Goal: Transaction & Acquisition: Download file/media

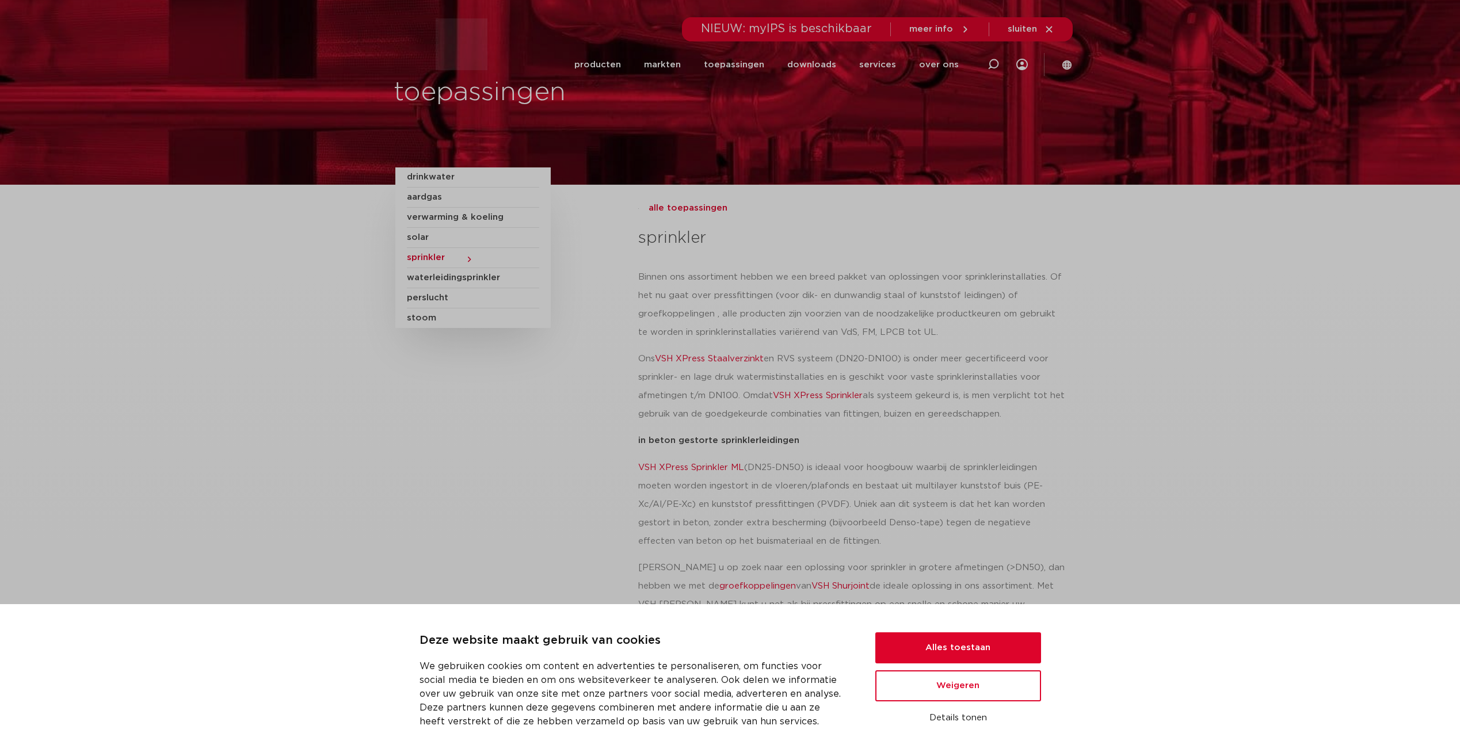
scroll to position [461, 0]
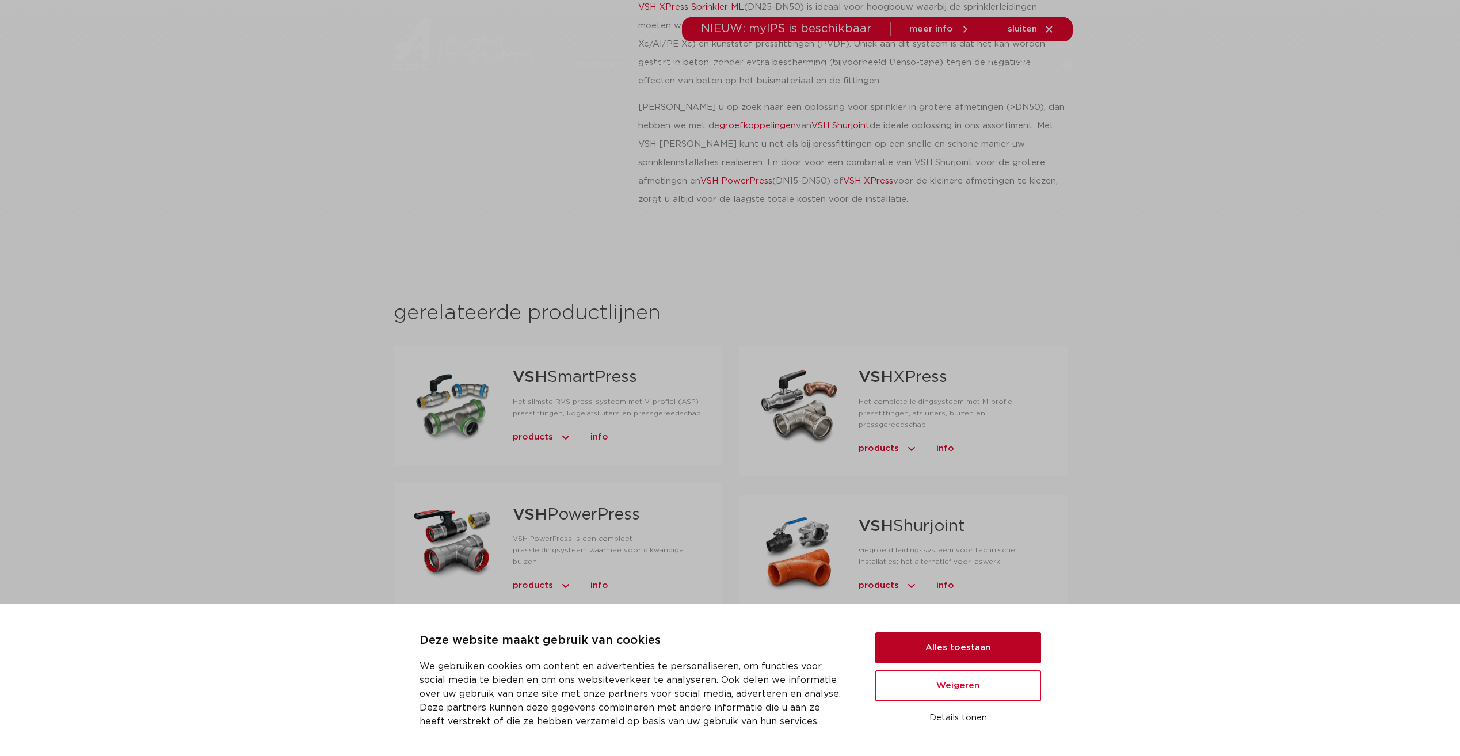
click at [953, 646] on button "Alles toestaan" at bounding box center [959, 648] width 166 height 31
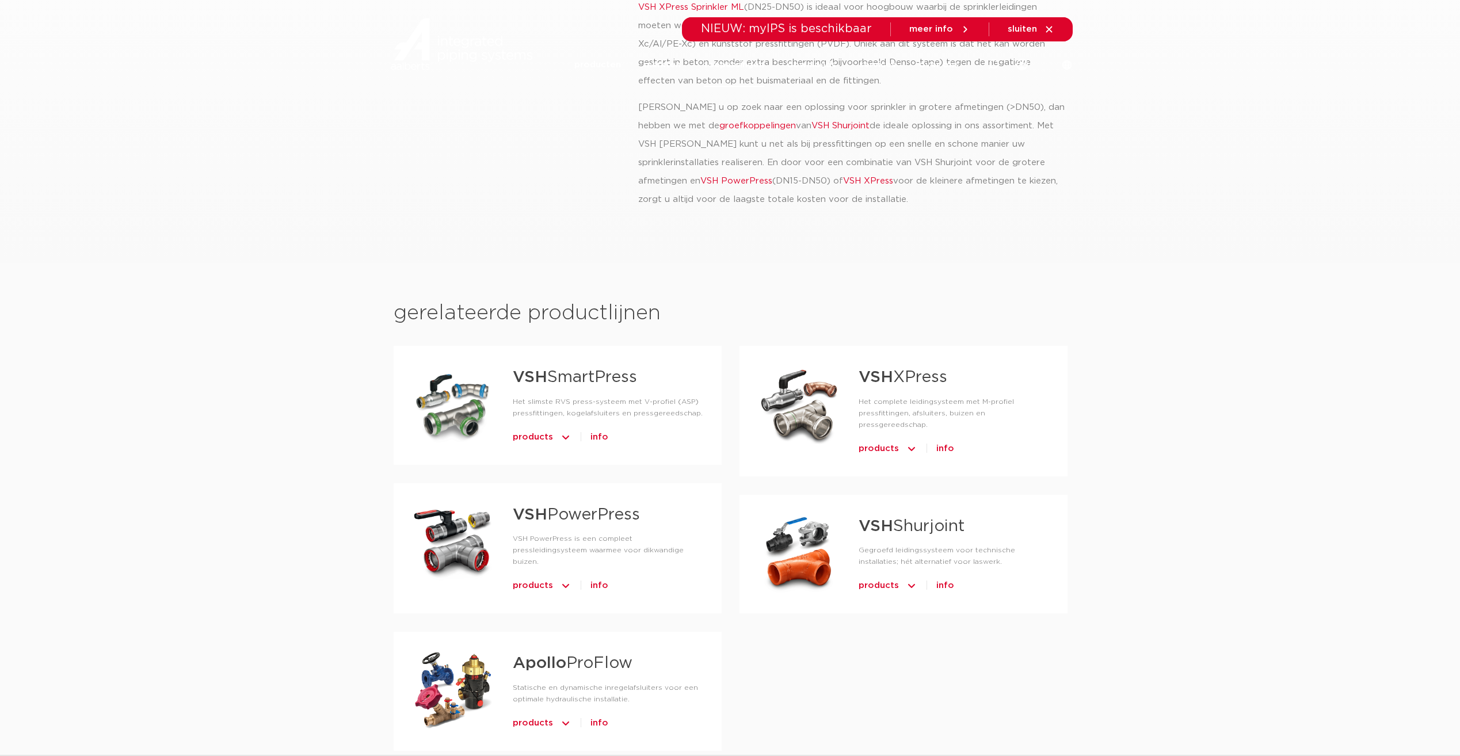
scroll to position [0, 0]
click at [949, 519] on link "VSH Shurjoint" at bounding box center [912, 527] width 106 height 16
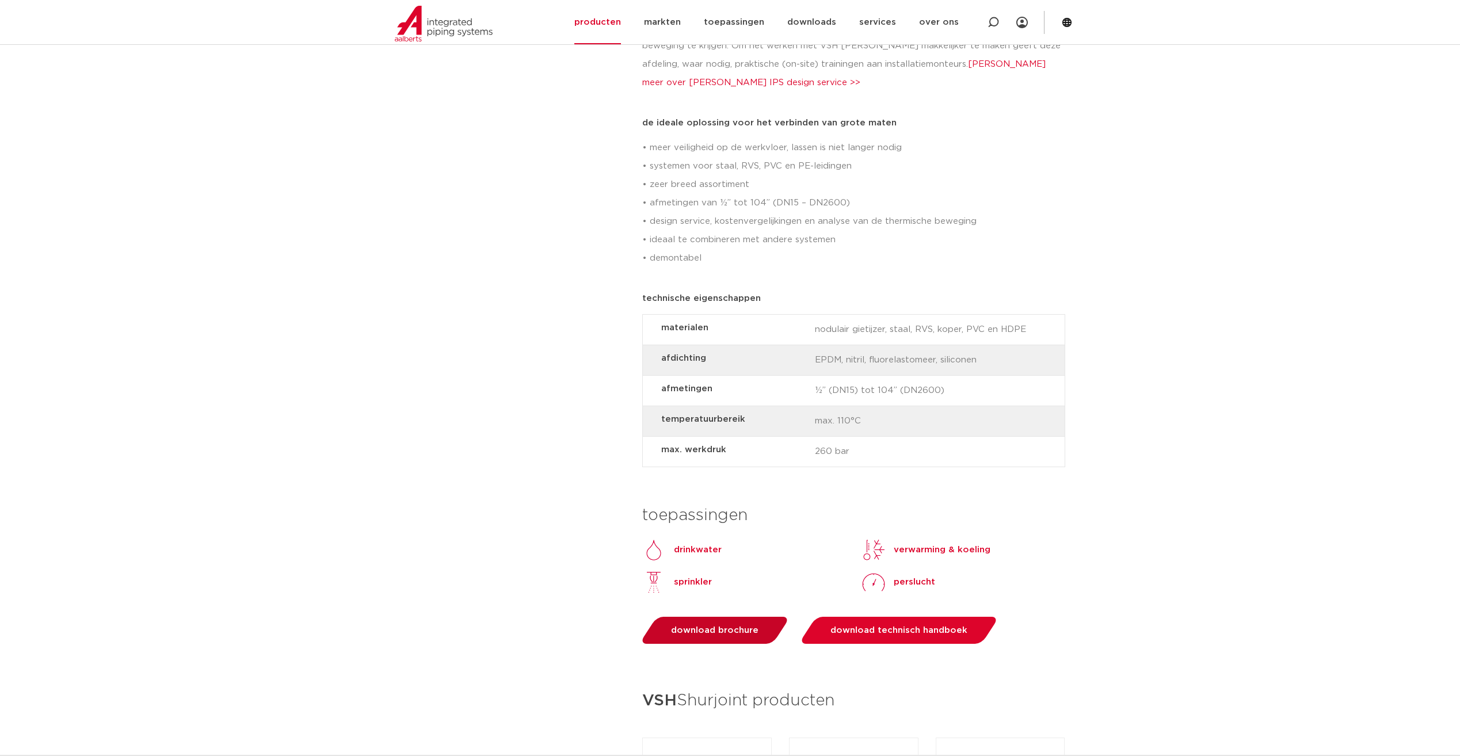
scroll to position [748, 0]
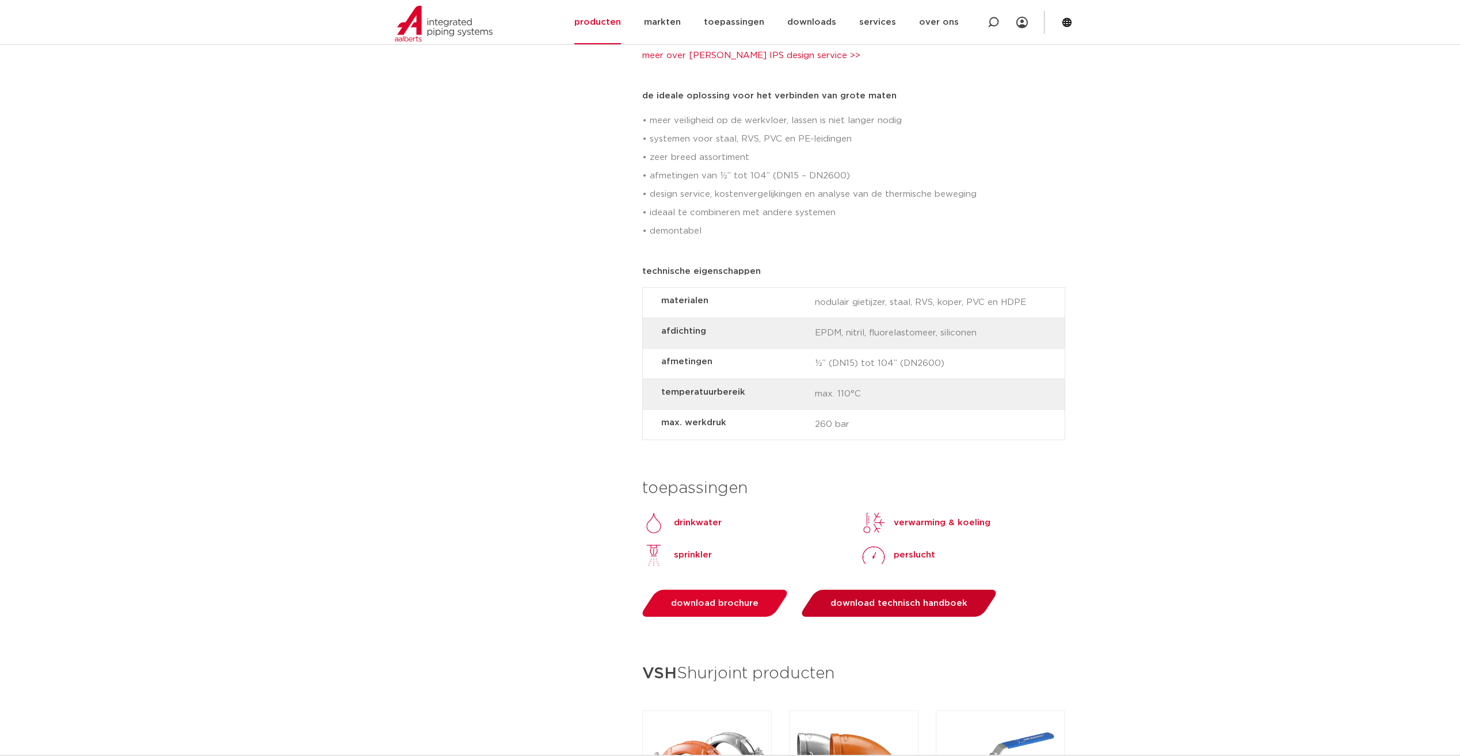
click at [876, 606] on span "download technisch handboek" at bounding box center [899, 603] width 137 height 9
